Goal: Task Accomplishment & Management: Complete application form

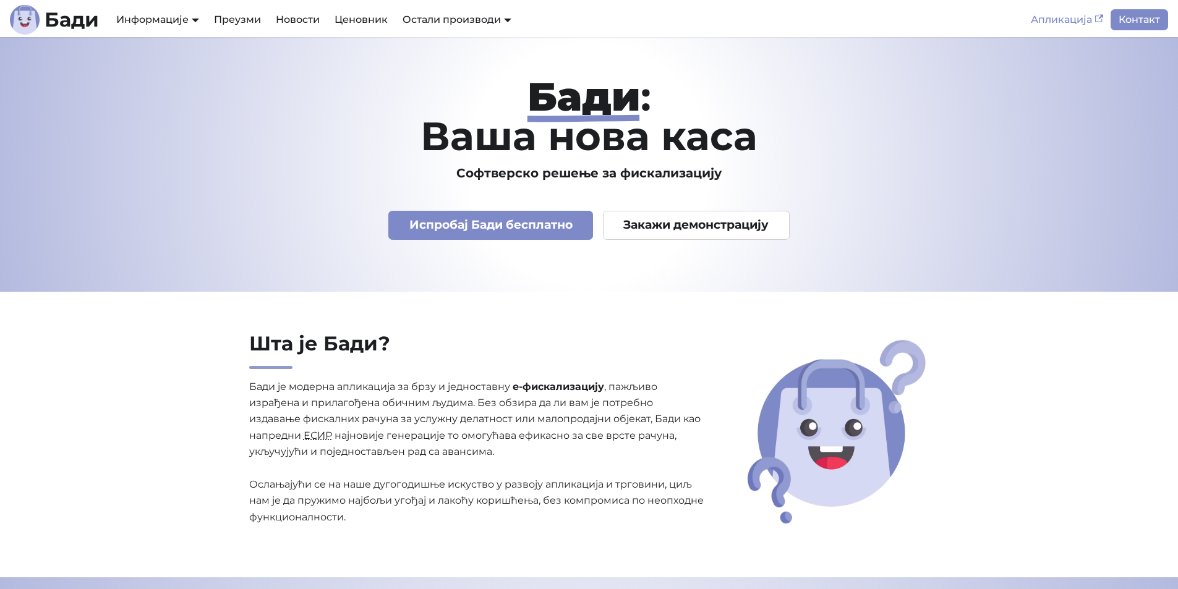
click at [1071, 17] on link "Апликација" at bounding box center [1066, 19] width 87 height 21
click at [468, 225] on link "Испробај Бади бесплатно" at bounding box center [490, 225] width 205 height 29
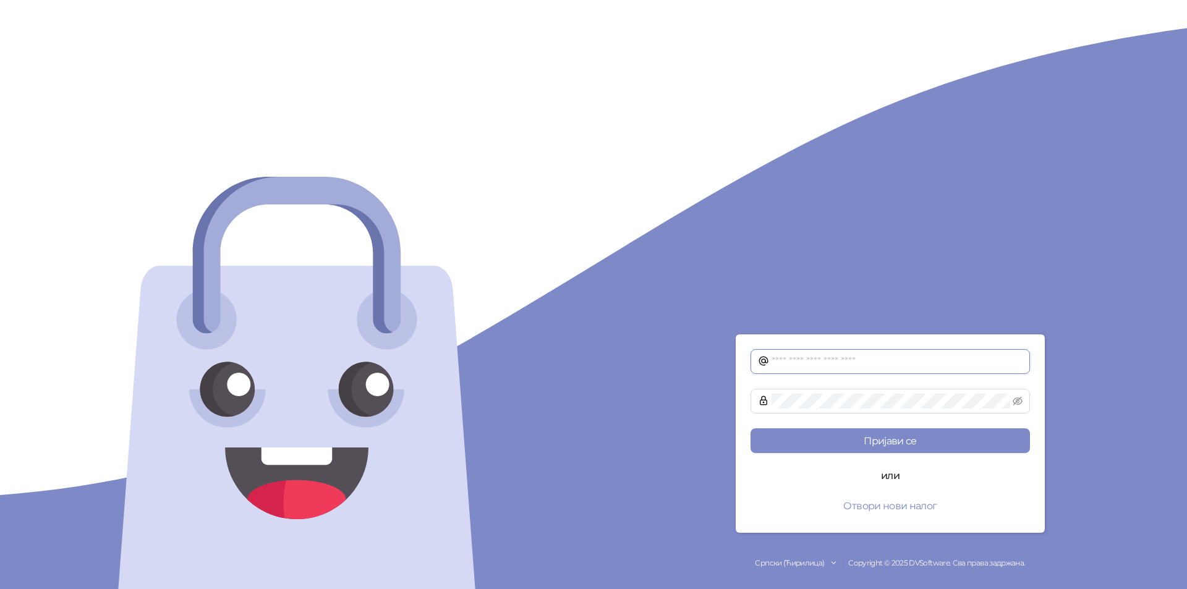
click at [816, 367] on input "text" at bounding box center [897, 361] width 251 height 15
click at [814, 359] on input "text" at bounding box center [897, 361] width 251 height 15
drag, startPoint x: 878, startPoint y: 503, endPoint x: 814, endPoint y: 493, distance: 64.3
click at [814, 493] on button "Отвори нови налог" at bounding box center [890, 505] width 279 height 25
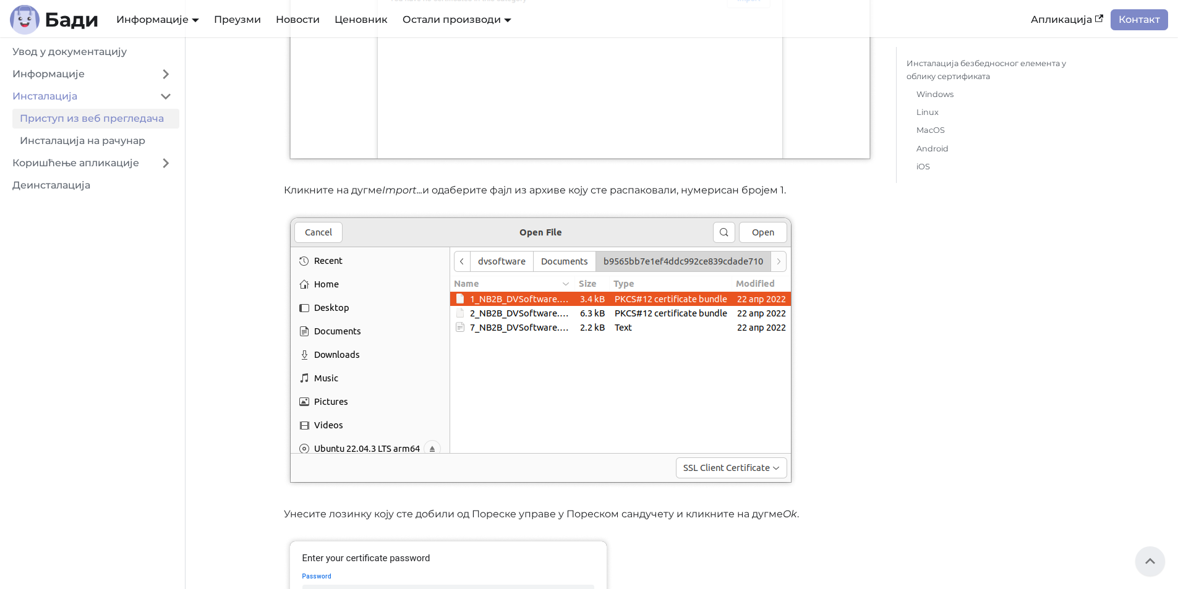
scroll to position [2782, 0]
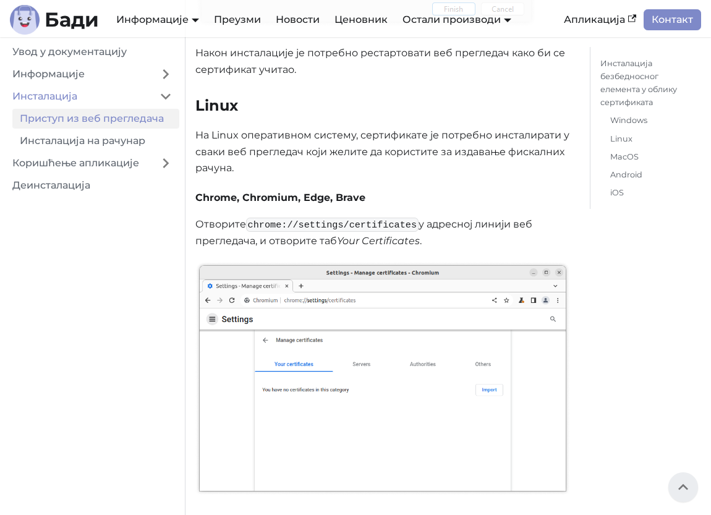
click at [412, 102] on h3 "Linux" at bounding box center [382, 105] width 375 height 19
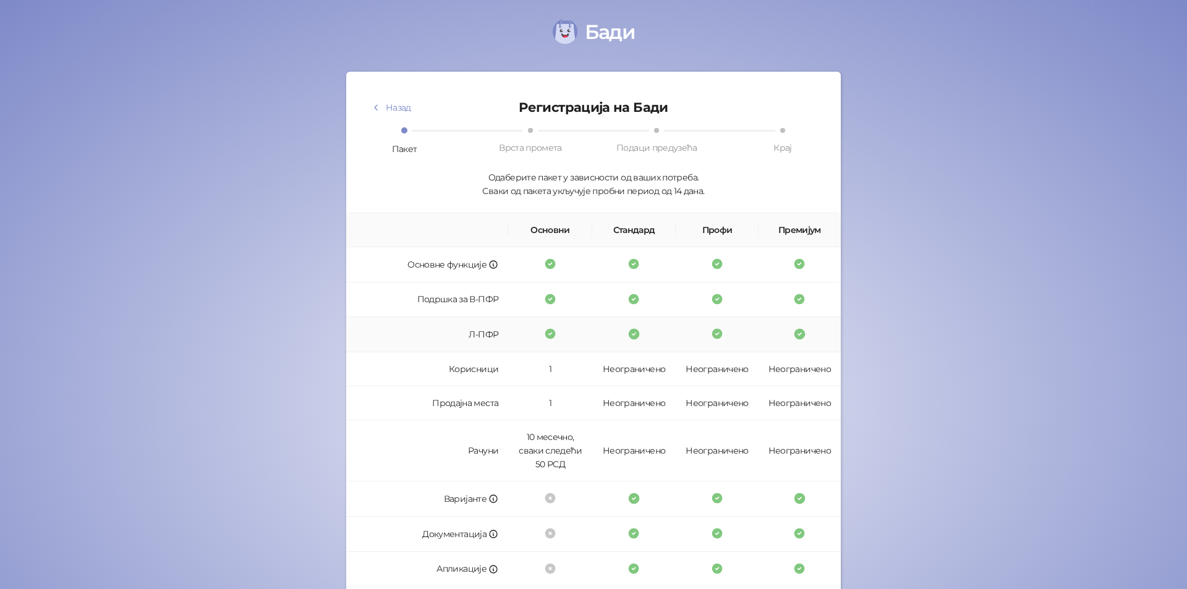
scroll to position [217, 0]
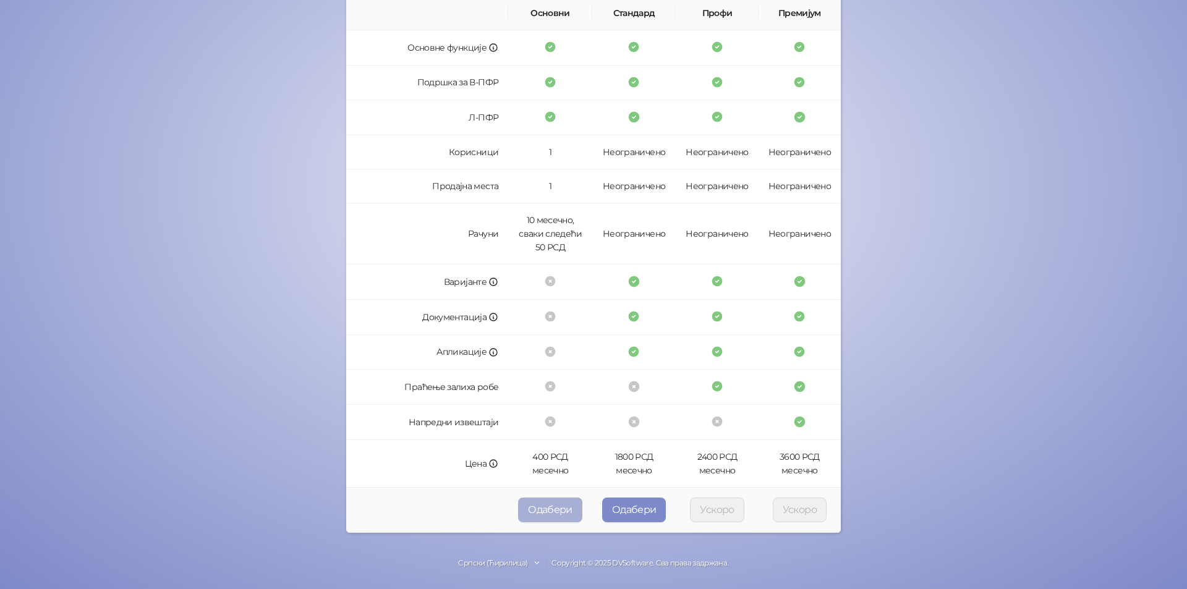
click at [548, 504] on button "Одабери" at bounding box center [550, 510] width 64 height 25
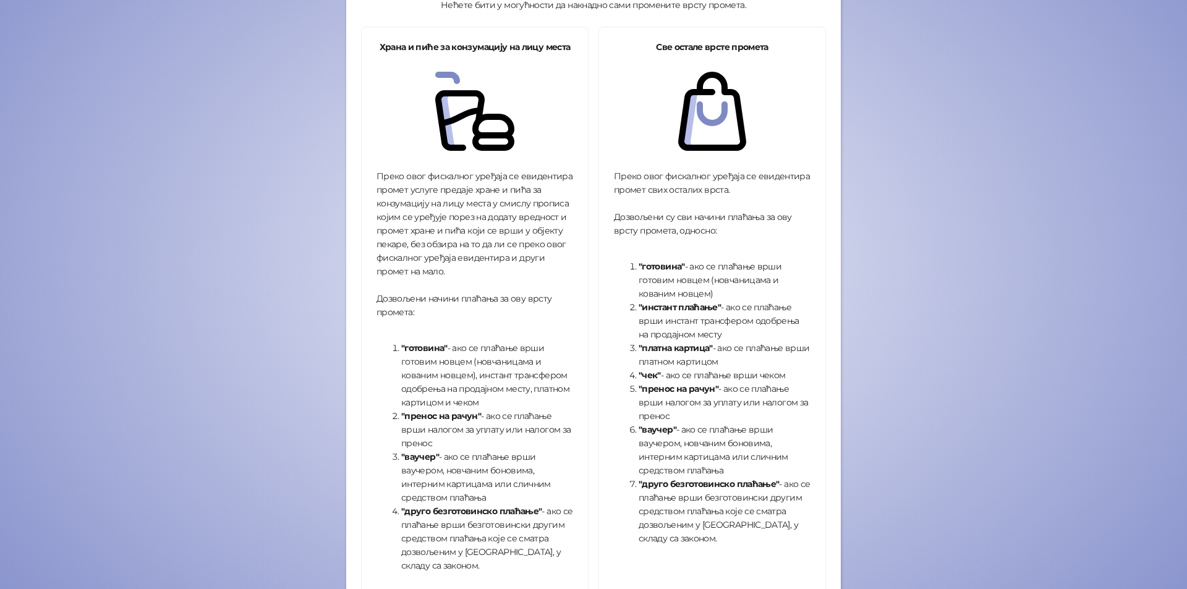
scroll to position [310, 0]
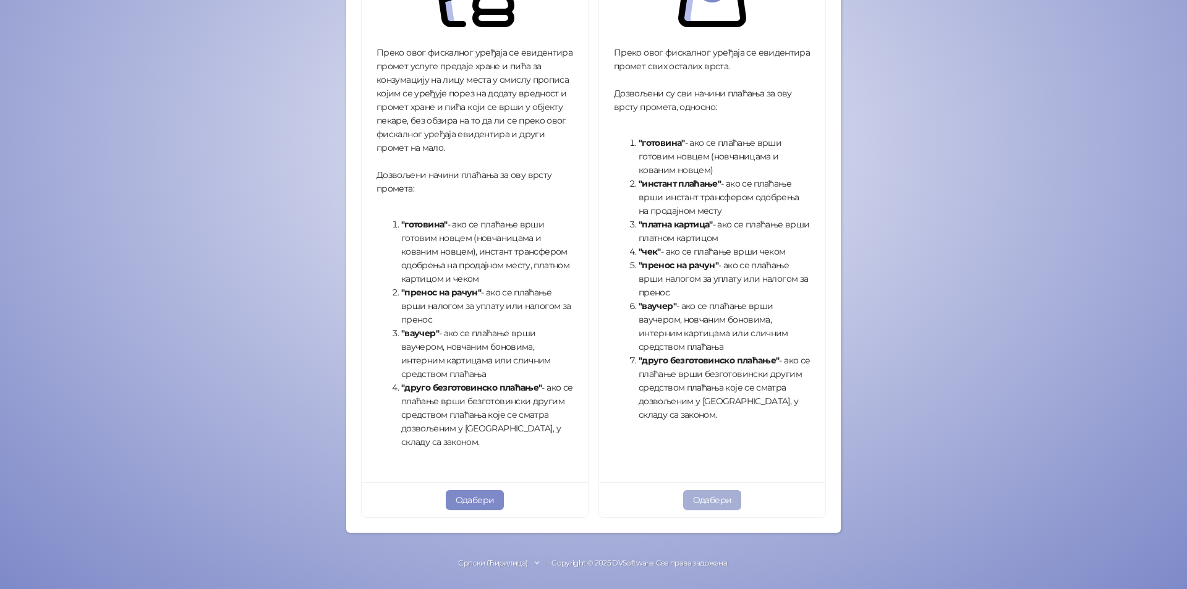
click at [719, 494] on button "Одабери" at bounding box center [712, 500] width 59 height 20
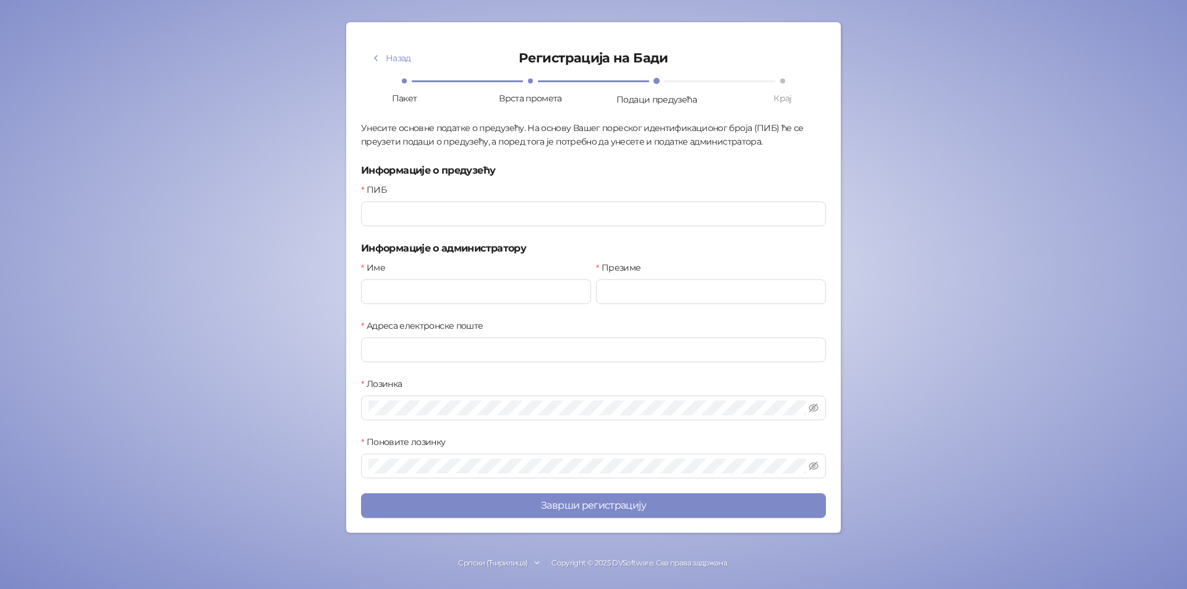
scroll to position [49, 0]
click at [427, 210] on input "ПИБ" at bounding box center [593, 214] width 465 height 25
click at [496, 216] on input "ПИБ" at bounding box center [593, 214] width 465 height 25
type input "*********"
click at [493, 283] on input "Име" at bounding box center [476, 291] width 230 height 25
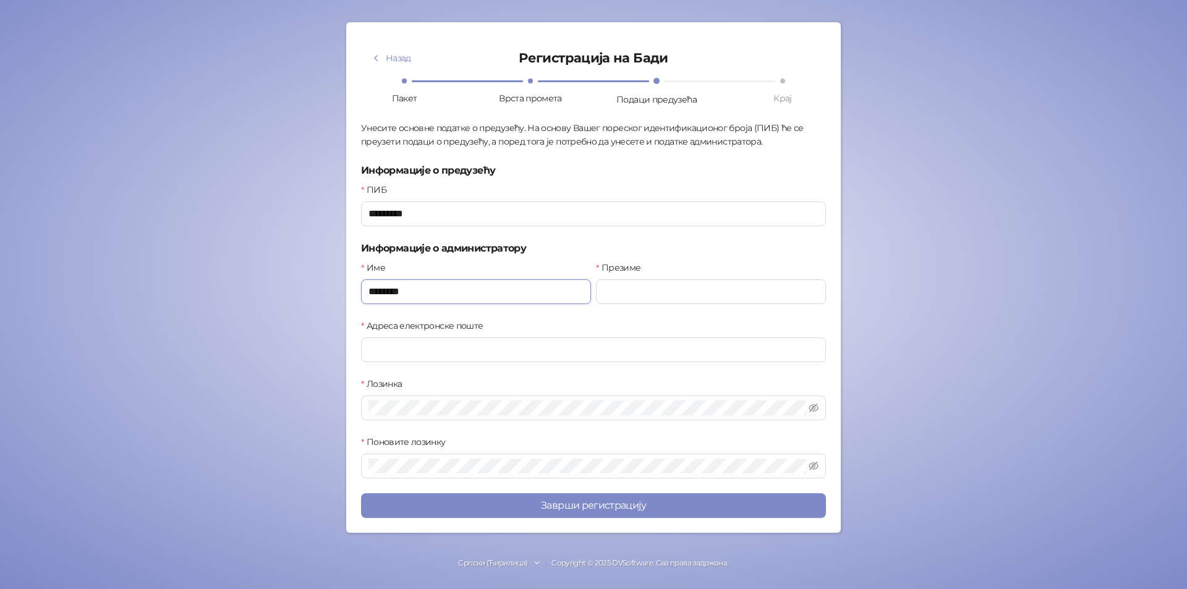
type input "********"
type input "*******"
type input "**********"
click at [530, 396] on span at bounding box center [593, 408] width 465 height 25
click at [415, 457] on span at bounding box center [593, 466] width 465 height 25
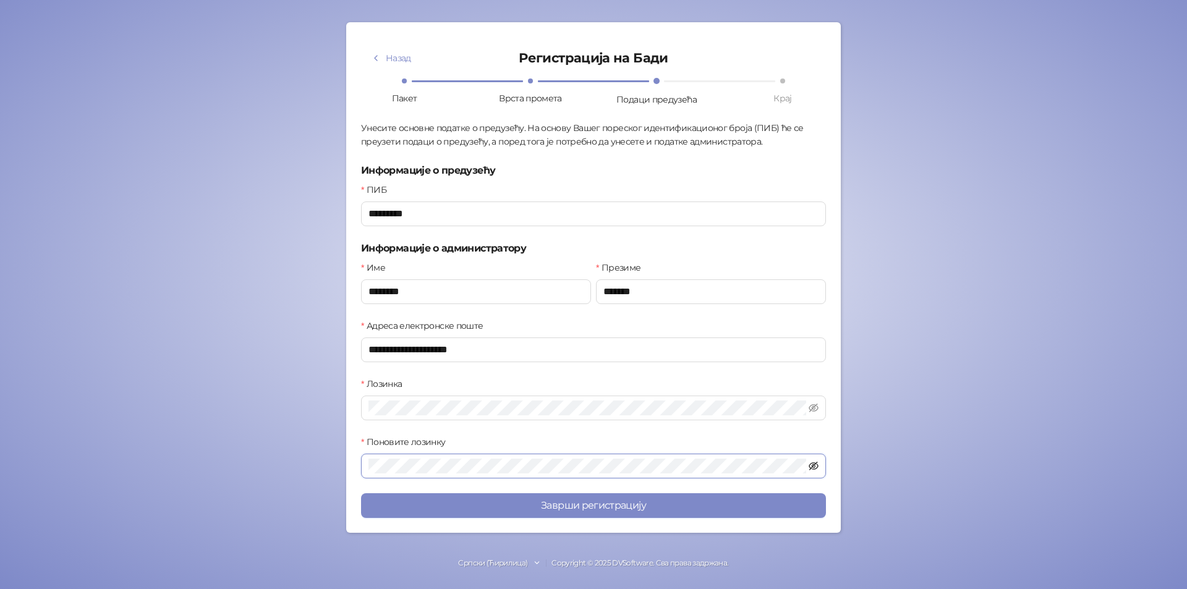
click at [809, 462] on icon "eye-invisible" at bounding box center [814, 466] width 10 height 10
drag, startPoint x: 479, startPoint y: 356, endPoint x: 227, endPoint y: 341, distance: 252.1
click at [227, 341] on div "Бади Назад Регистрација на Бади Пакет Врста промета Подаци предузећа Крај Унеси…" at bounding box center [593, 270] width 1187 height 639
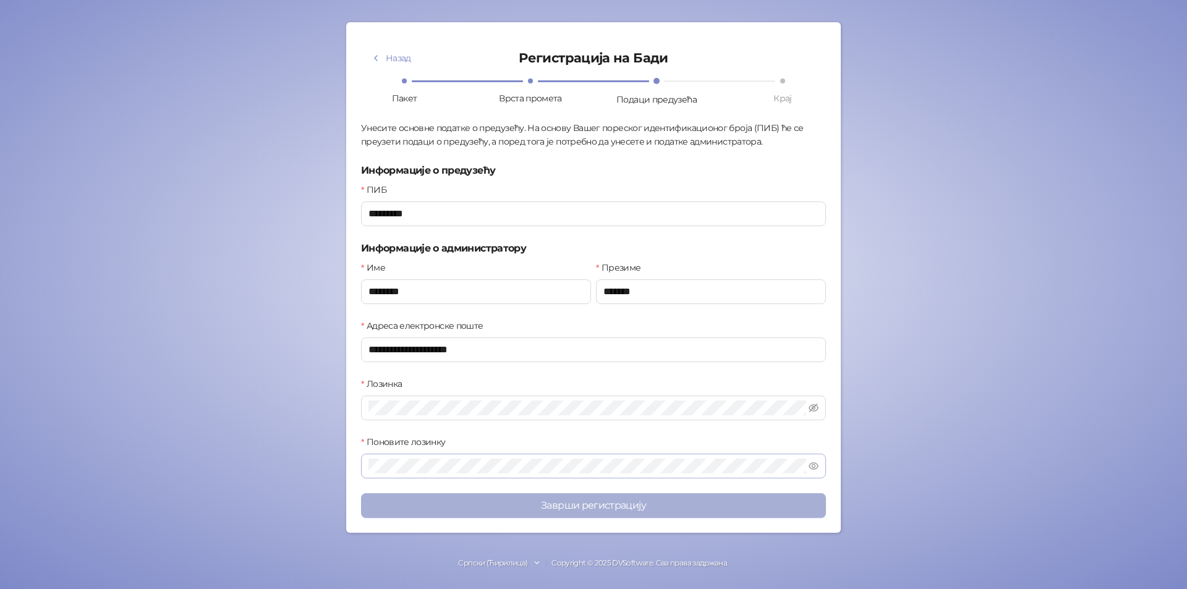
click at [552, 498] on button "Заврши регистрацију" at bounding box center [593, 505] width 465 height 25
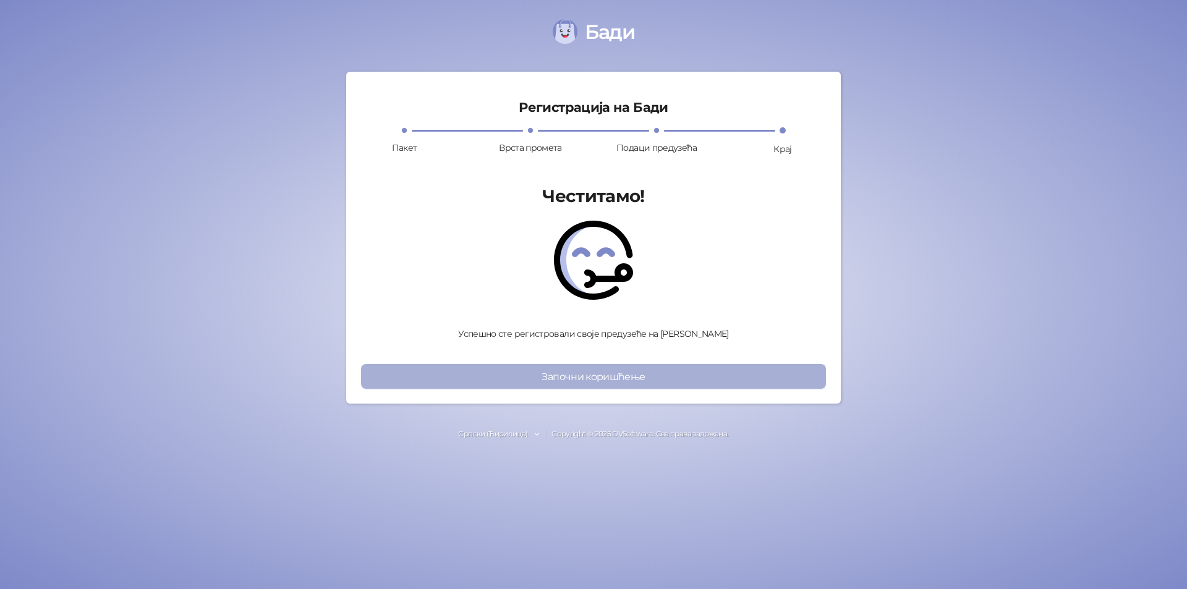
click at [595, 379] on button "Започни коришћење" at bounding box center [593, 376] width 465 height 25
